Goal: Task Accomplishment & Management: Use online tool/utility

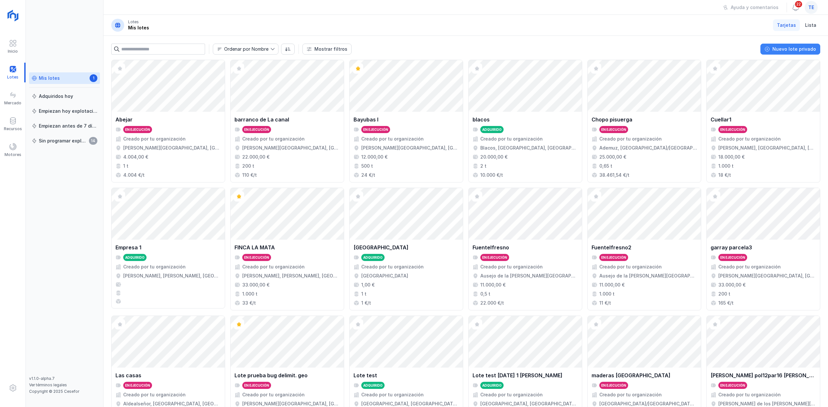
click at [788, 50] on div "Nuevo lote privado" at bounding box center [794, 49] width 44 height 6
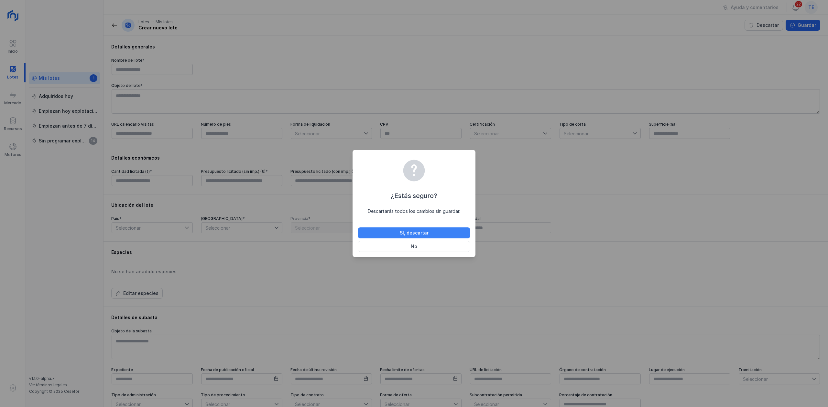
click at [430, 234] on button "Sí, descartar" at bounding box center [414, 233] width 112 height 11
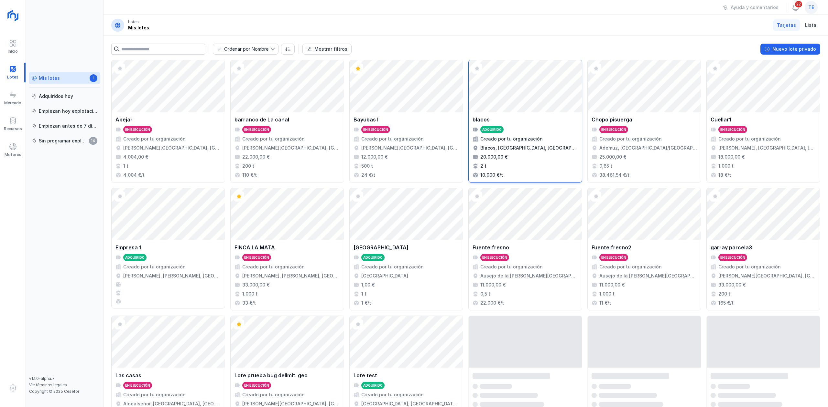
click at [582, 101] on div "Abrir lote" at bounding box center [524, 86] width 113 height 52
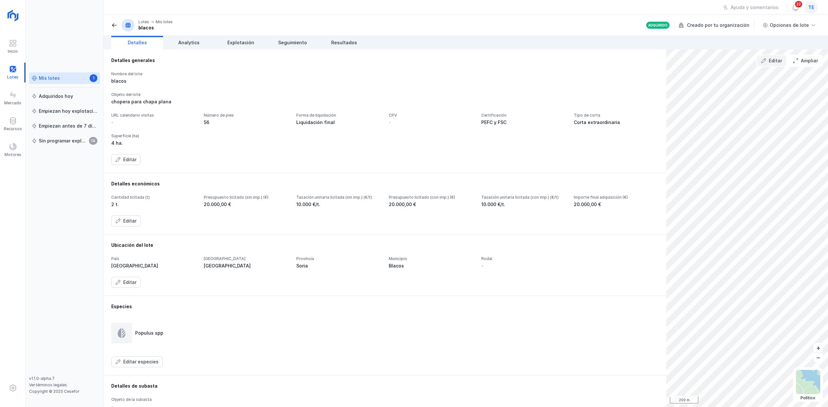
click at [766, 62] on span "Editar" at bounding box center [763, 60] width 5 height 5
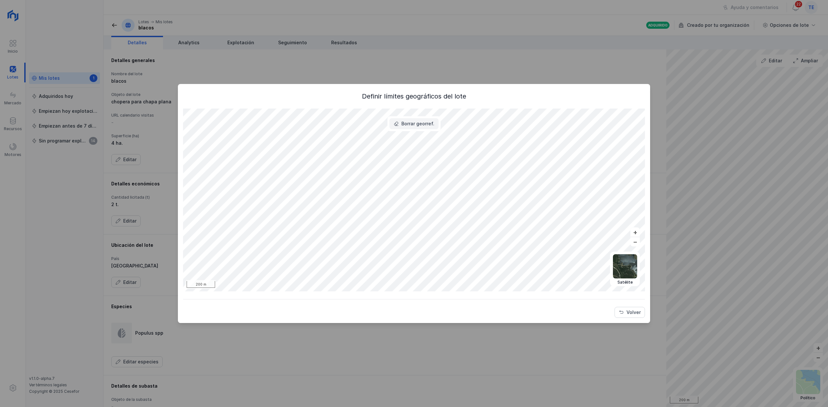
click at [415, 119] on button "Borrar georref." at bounding box center [413, 123] width 49 height 11
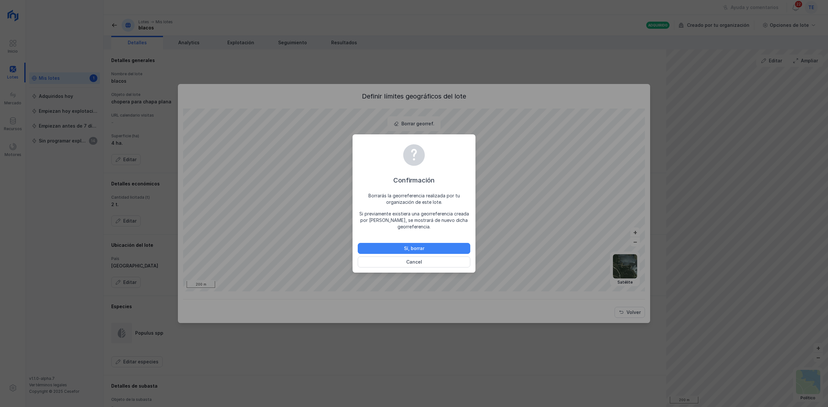
click at [434, 247] on button "Sí, borrar" at bounding box center [414, 248] width 112 height 11
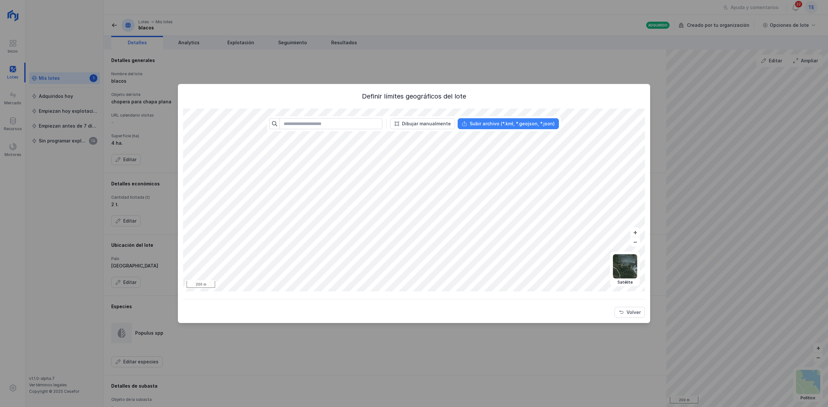
click at [534, 118] on button "Subir archivo (*.kml, *.geojson, *.json)" at bounding box center [507, 123] width 101 height 11
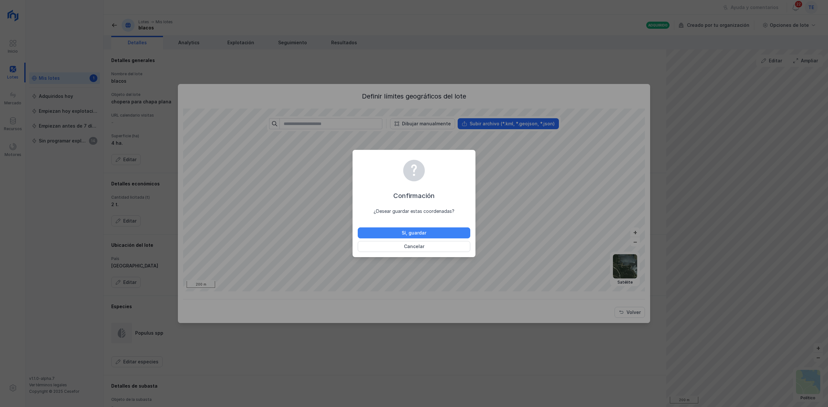
click at [451, 234] on button "Sí, guardar" at bounding box center [414, 233] width 112 height 11
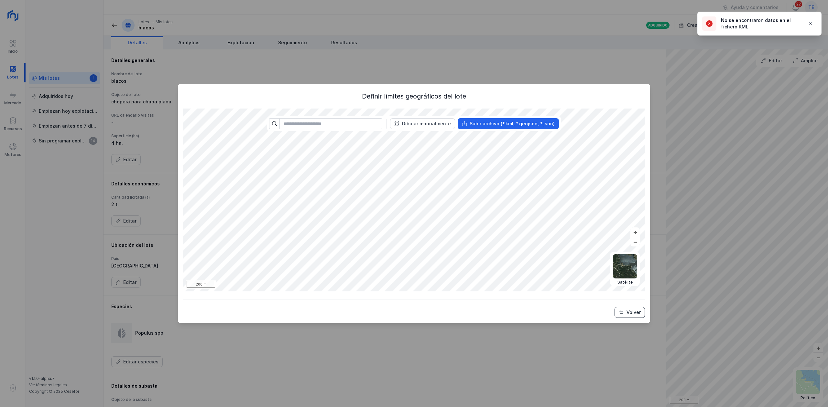
click at [629, 309] on div "Volver" at bounding box center [633, 312] width 14 height 6
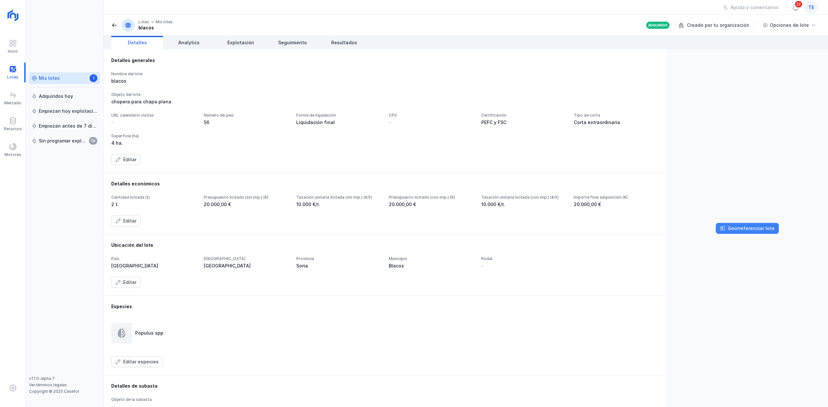
click at [735, 223] on button "Georreferenciar lote" at bounding box center [746, 228] width 63 height 11
